Goal: Task Accomplishment & Management: Use online tool/utility

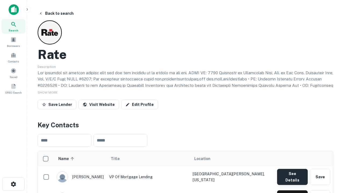
click at [292, 175] on button "See Details" at bounding box center [292, 177] width 31 height 16
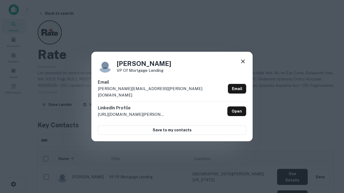
click at [243, 65] on icon at bounding box center [243, 61] width 6 height 6
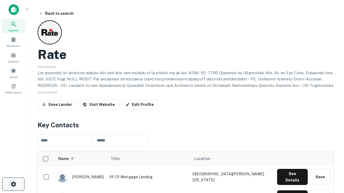
click at [13, 185] on icon "button" at bounding box center [13, 184] width 6 height 6
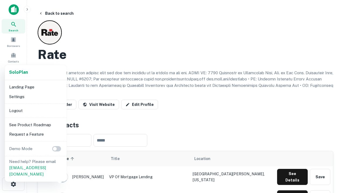
click at [35, 111] on li "Logout" at bounding box center [35, 111] width 57 height 10
